Goal: Task Accomplishment & Management: Use online tool/utility

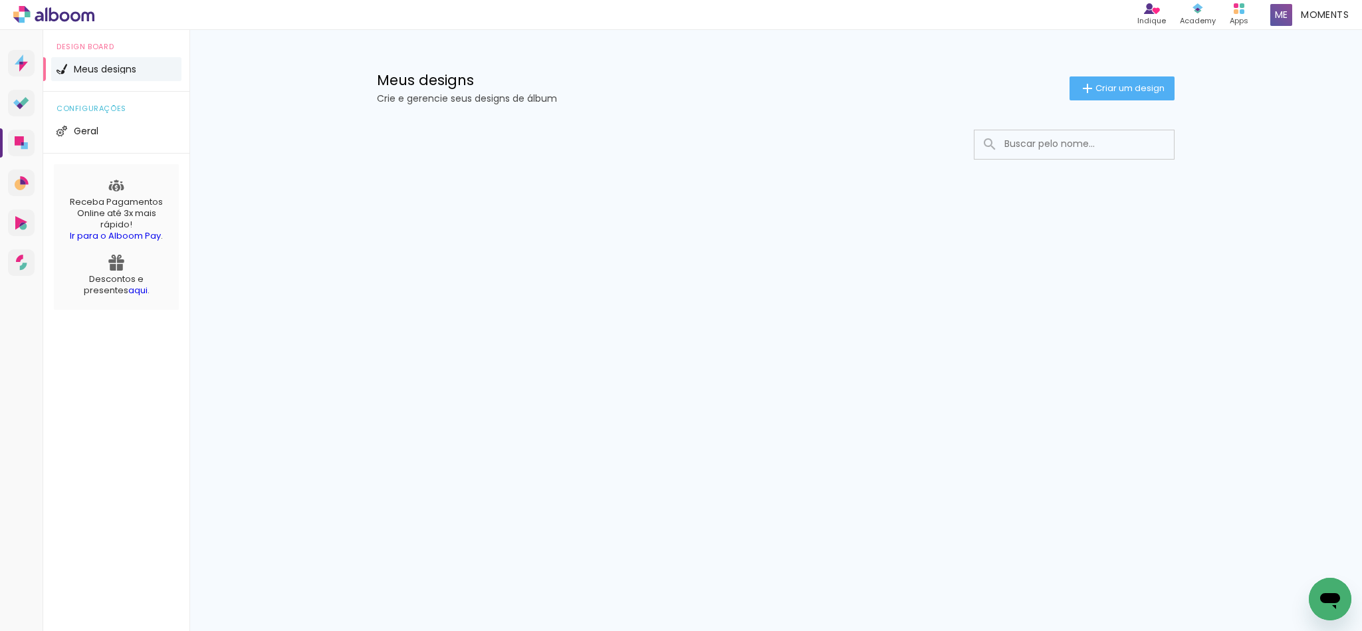
click at [1117, 313] on div "Prosite Website + Landing pages Proof Sistema de seleção e venda de fotos Desig…" at bounding box center [681, 330] width 1362 height 601
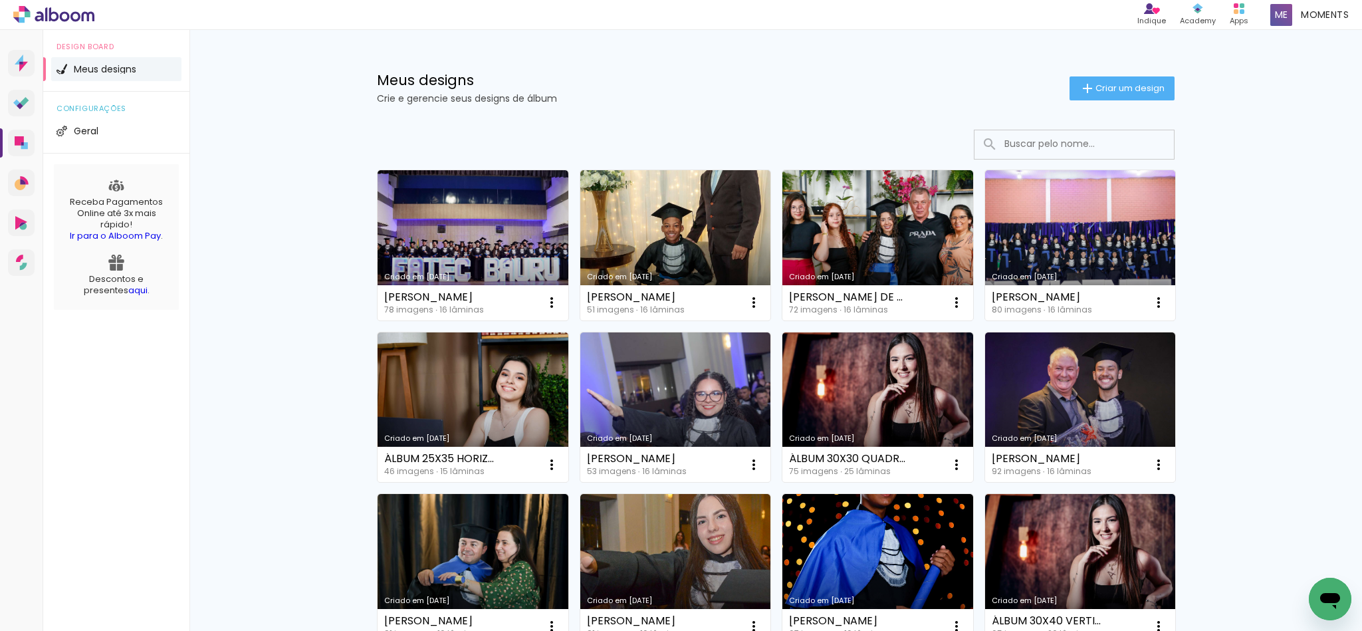
click at [1032, 136] on input at bounding box center [1092, 143] width 189 height 27
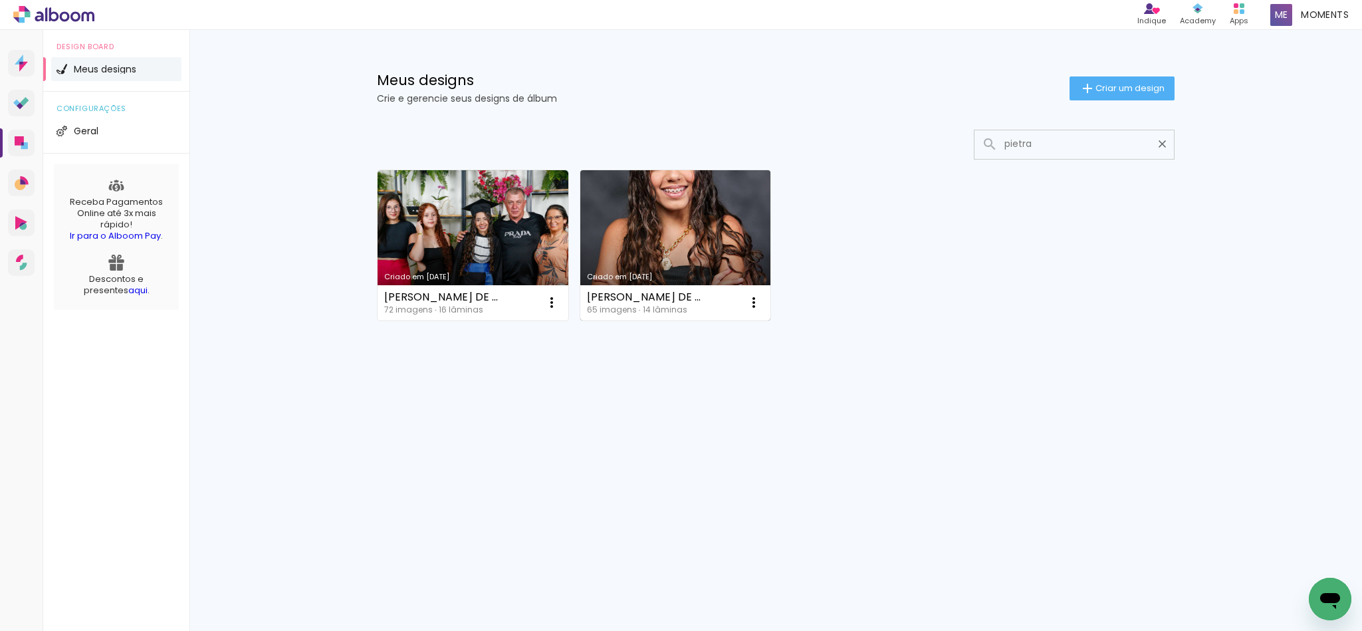
type input "pietra"
type paper-input "pietra"
click at [666, 225] on link "Criado em 17/07/25" at bounding box center [675, 245] width 191 height 150
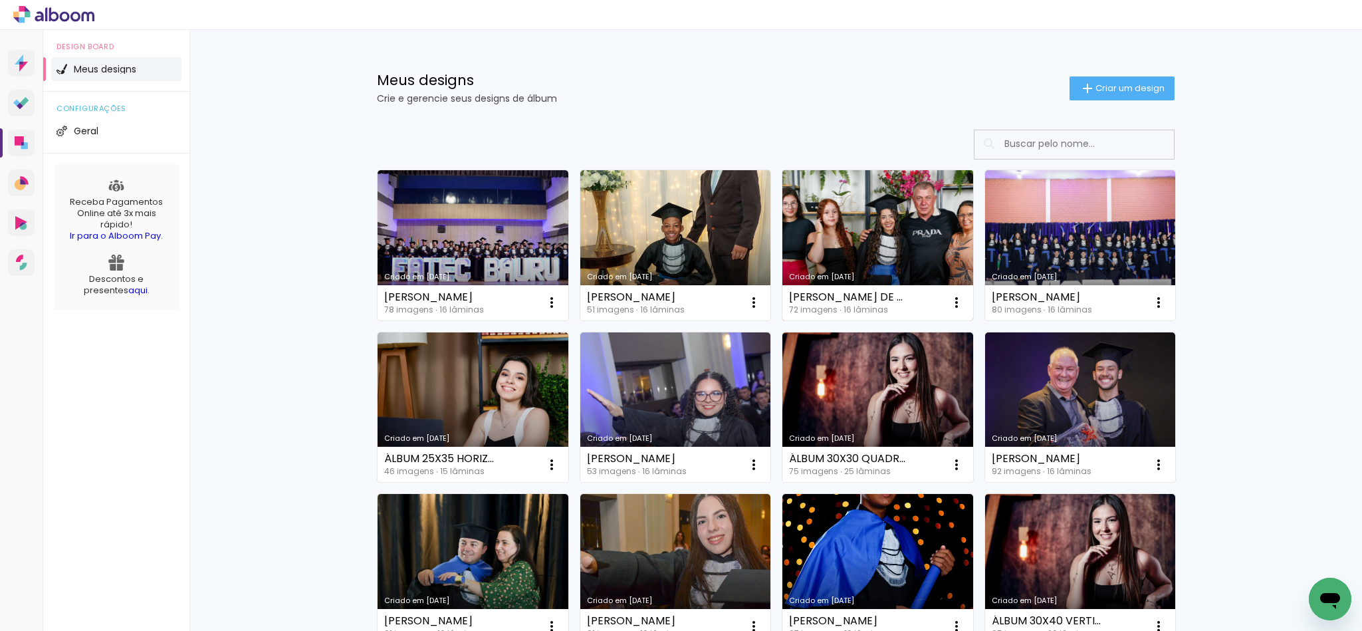
click at [850, 241] on link "Criado em [DATE]" at bounding box center [878, 245] width 191 height 150
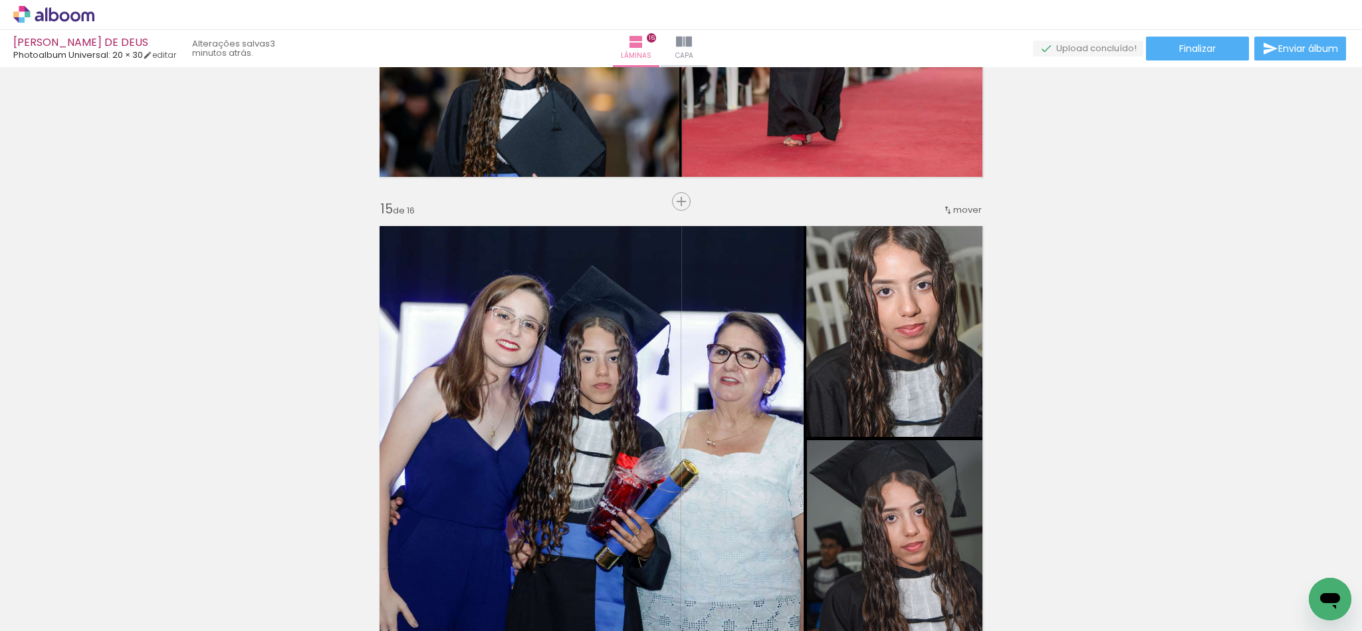
scroll to position [0, 1387]
